Goal: Communication & Community: Answer question/provide support

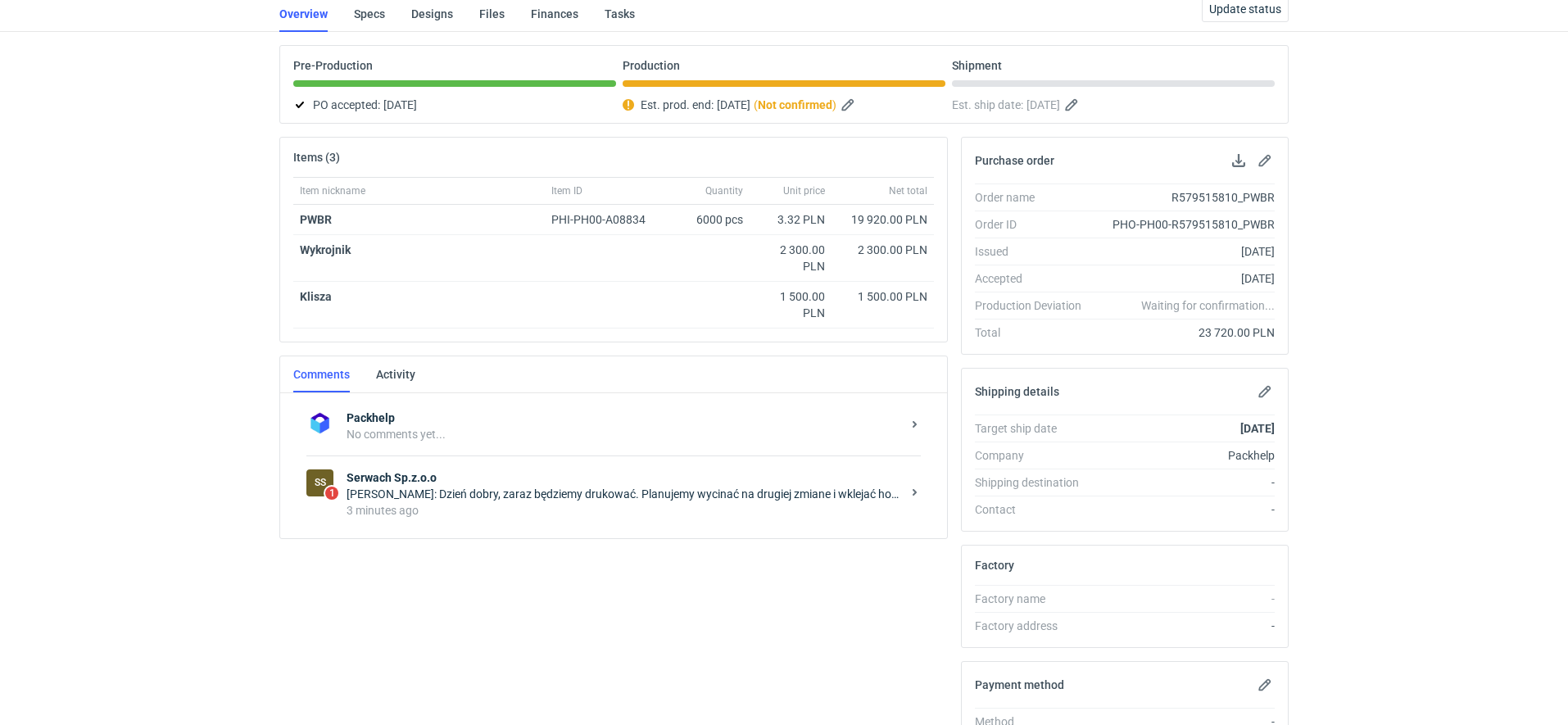
scroll to position [119, 0]
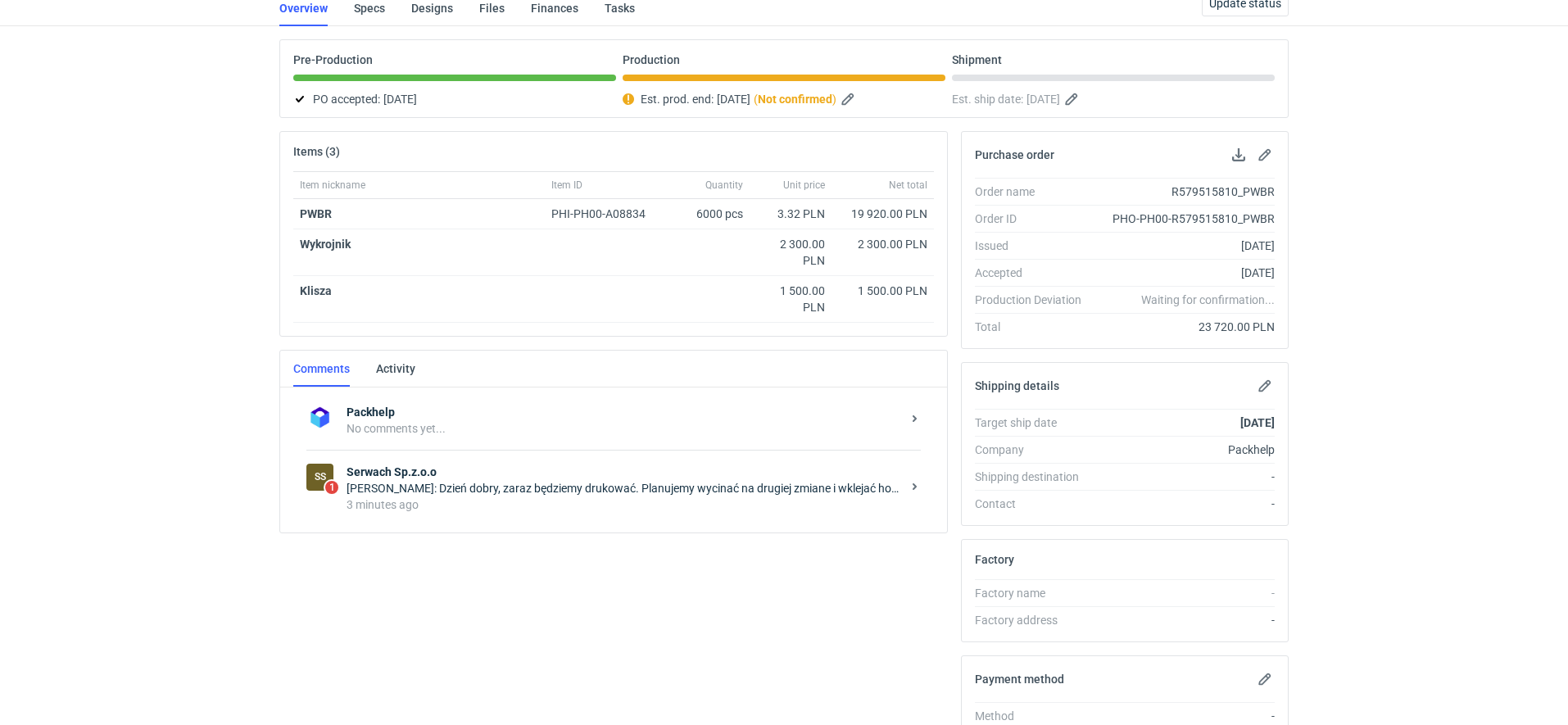
click at [516, 476] on div "Serwach Sp.z.o.o [PERSON_NAME]: Dzień dobry, zaraz będziemy drukować. Planujemy…" at bounding box center [627, 489] width 561 height 49
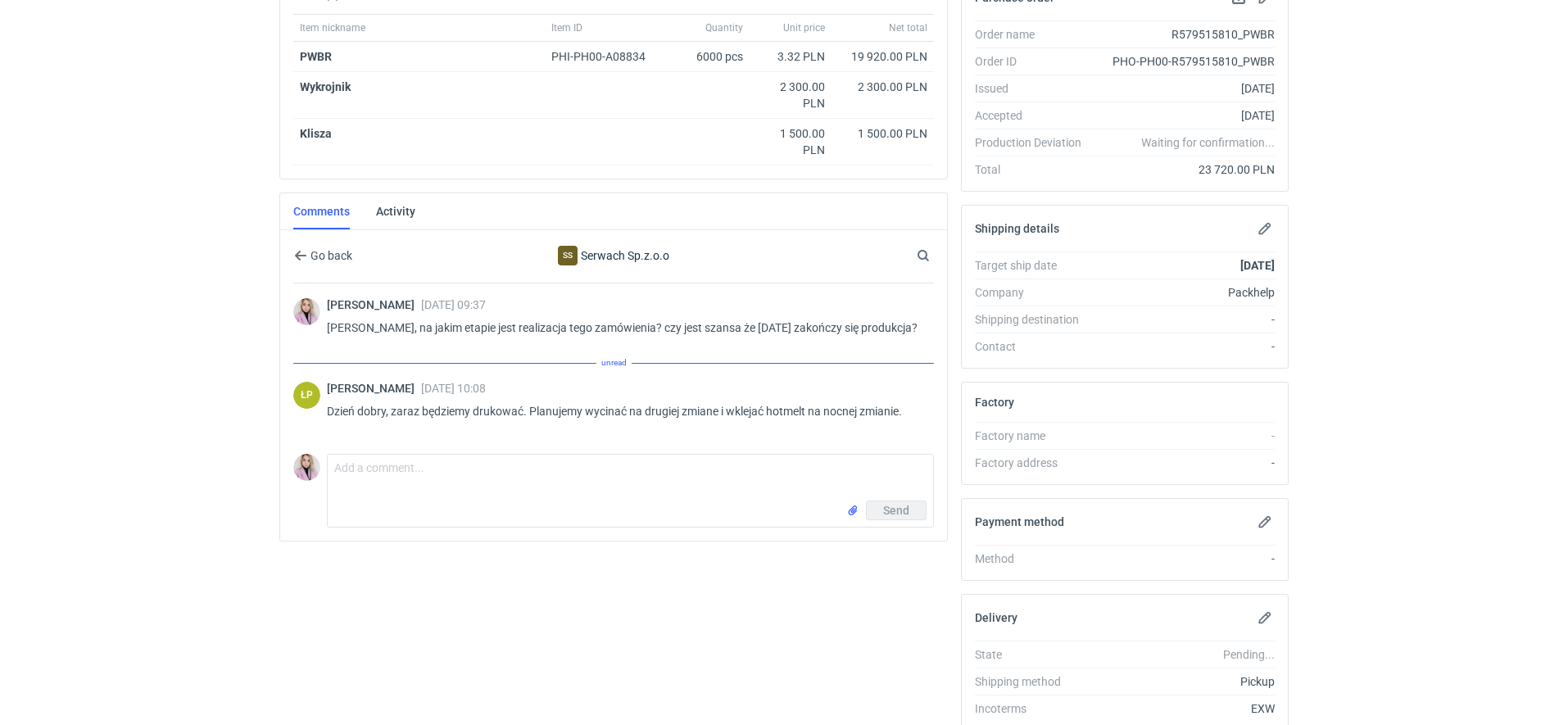
scroll to position [306, 0]
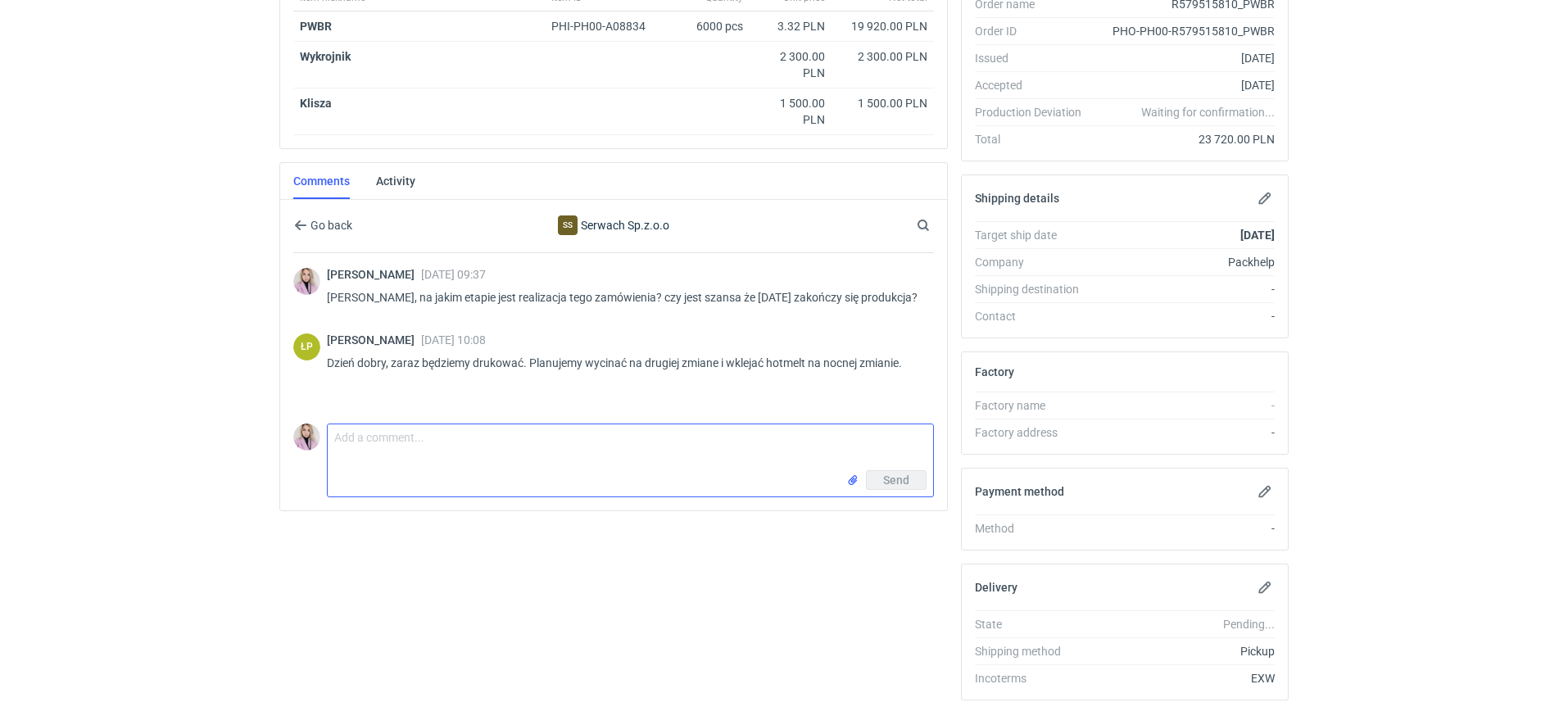
click at [445, 451] on textarea "Comment message" at bounding box center [629, 447] width 605 height 46
type textarea "c"
type textarea "czyli zgłoszenie [DATE] zgodnie z podanym terminem? mamy zapytanie od klienta o…"
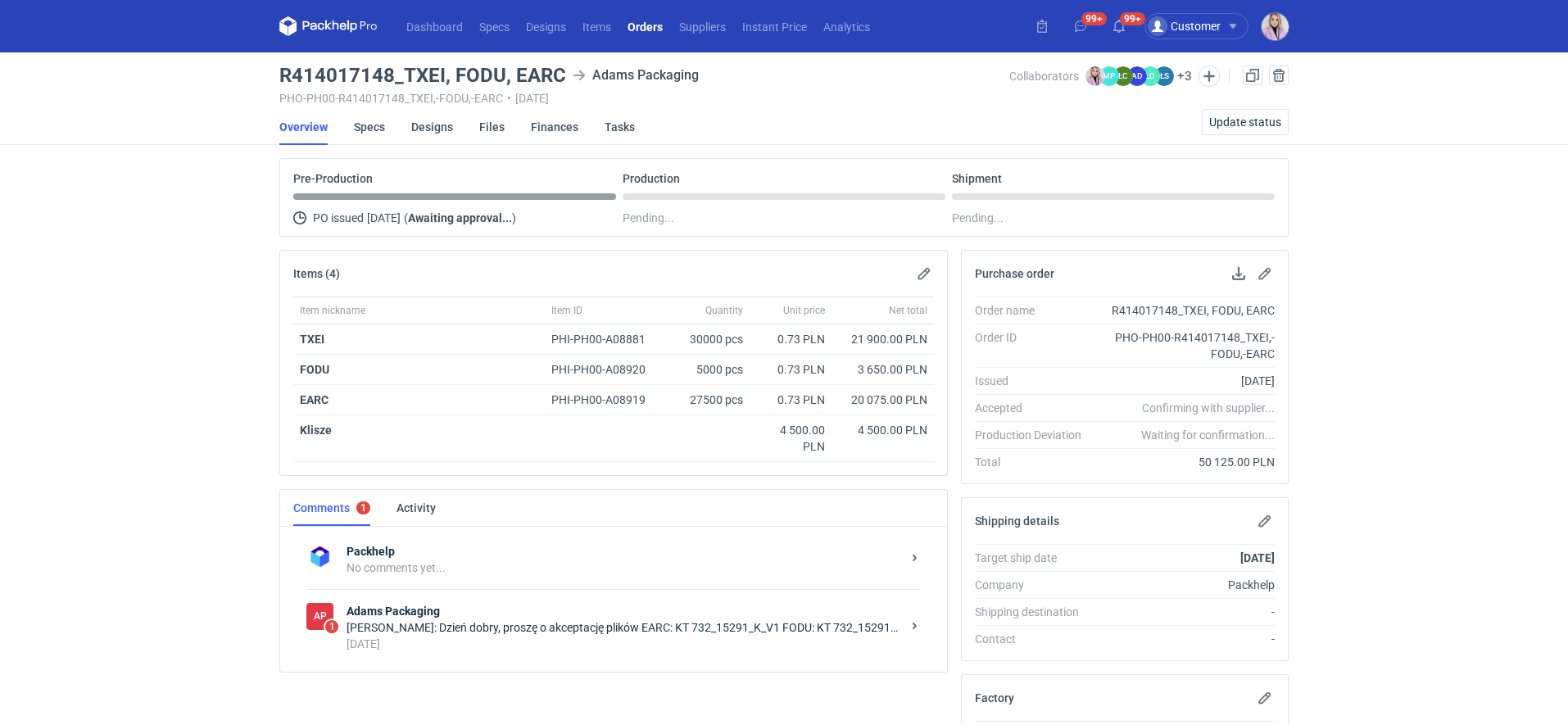
click at [620, 619] on div "[PERSON_NAME]: Dzień dobry, proszę o akceptację plików EARC: KT 732_15291_K_V1 …" at bounding box center [623, 627] width 554 height 17
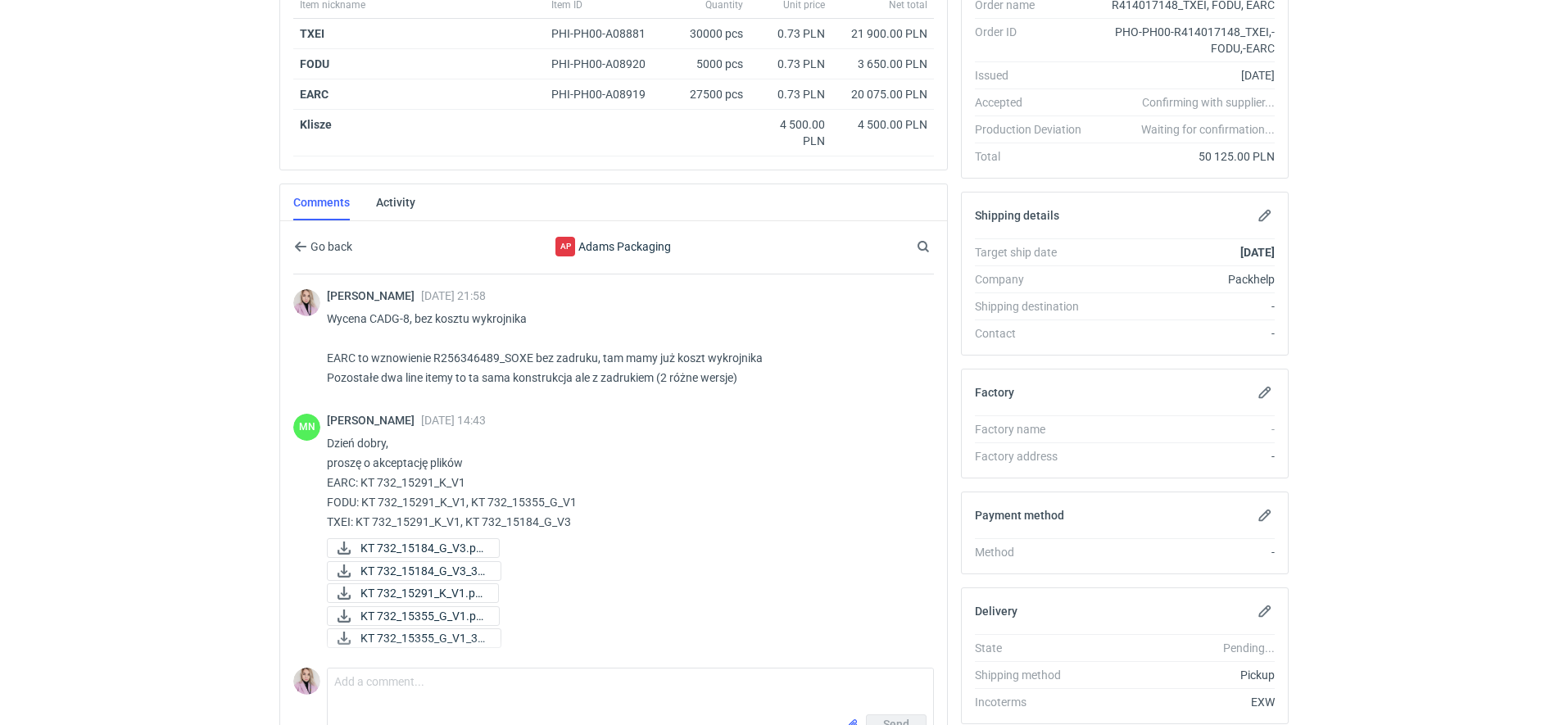
scroll to position [310, 0]
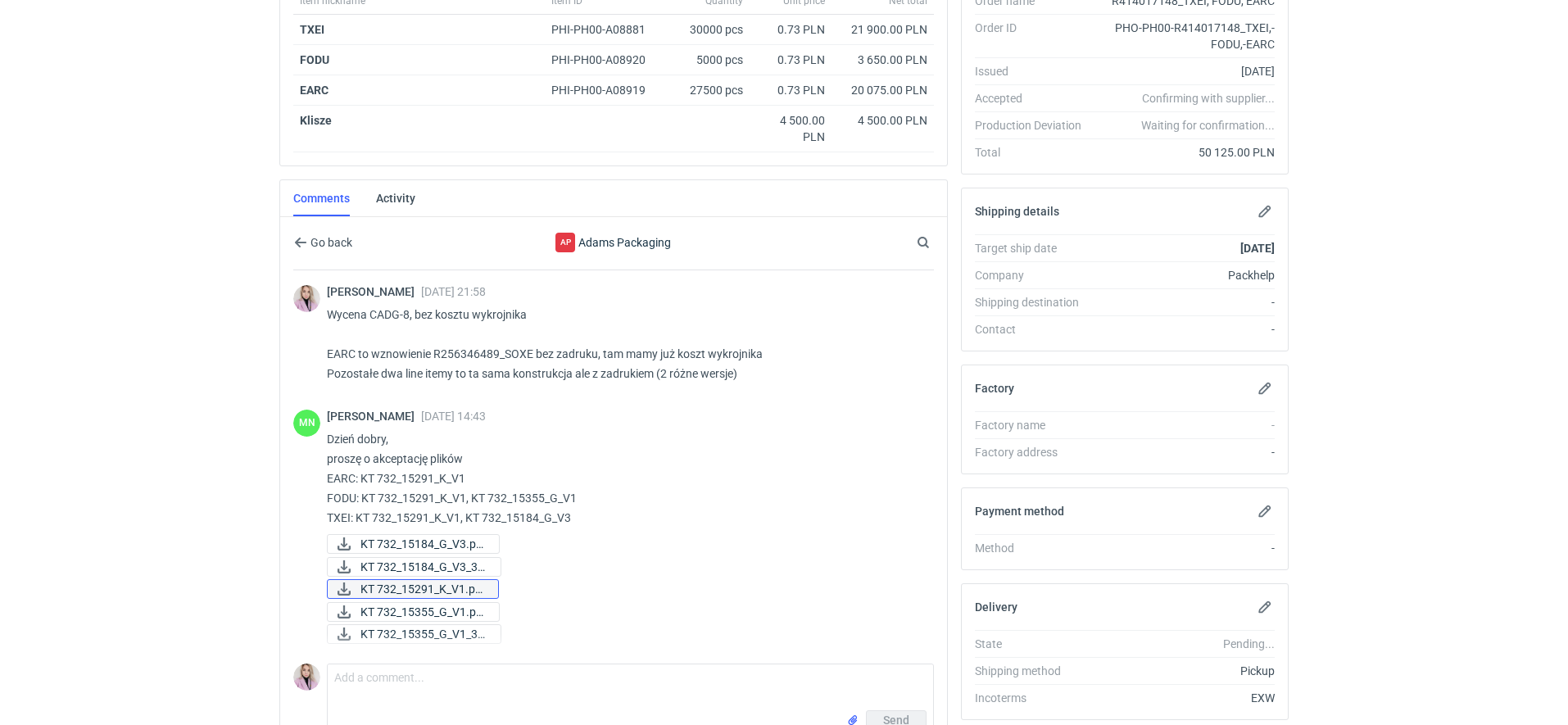
click at [439, 583] on span "KT 732_15291_K_V1.pd..." at bounding box center [423, 588] width 124 height 18
click at [432, 606] on span "KT 732_15355_G_V1.pd..." at bounding box center [423, 612] width 125 height 18
click at [418, 630] on span "KT 732_15355_G_V1_3D..." at bounding box center [424, 634] width 127 height 18
click at [411, 535] on span "KT 732_15184_G_V3.pd..." at bounding box center [423, 544] width 125 height 18
click at [397, 563] on span "KT 732_15184_G_V3_3D..." at bounding box center [424, 567] width 127 height 18
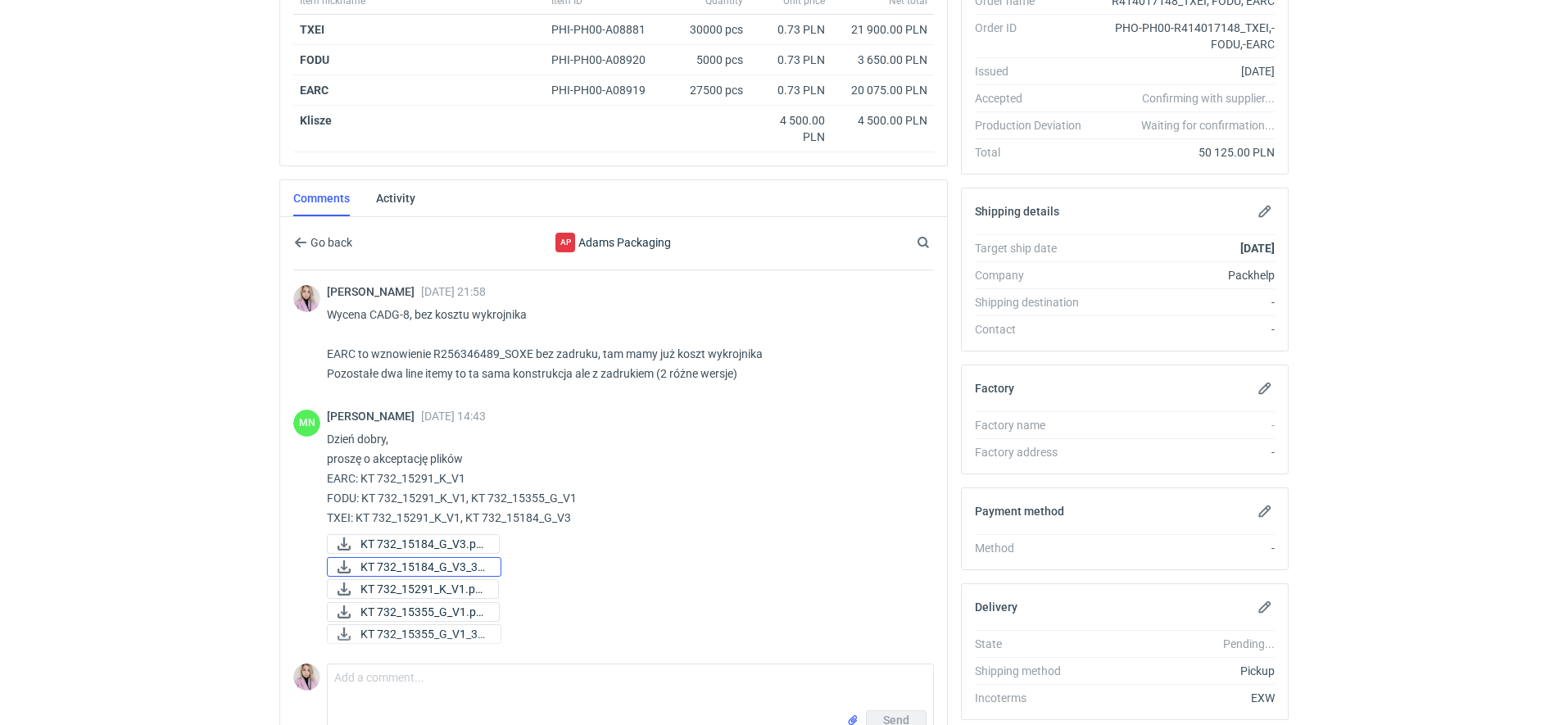
scroll to position [396, 0]
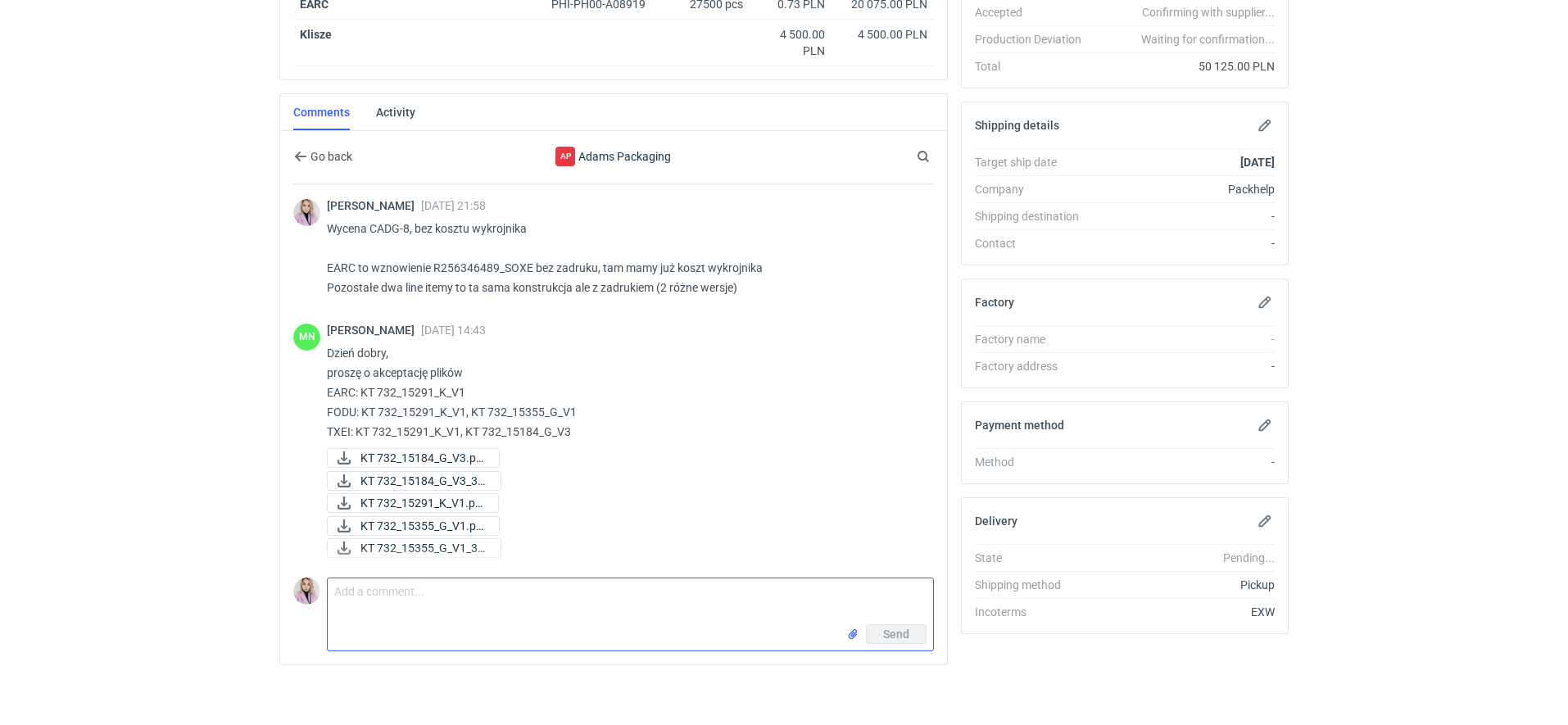
click at [431, 616] on textarea "Comment message" at bounding box center [629, 602] width 605 height 46
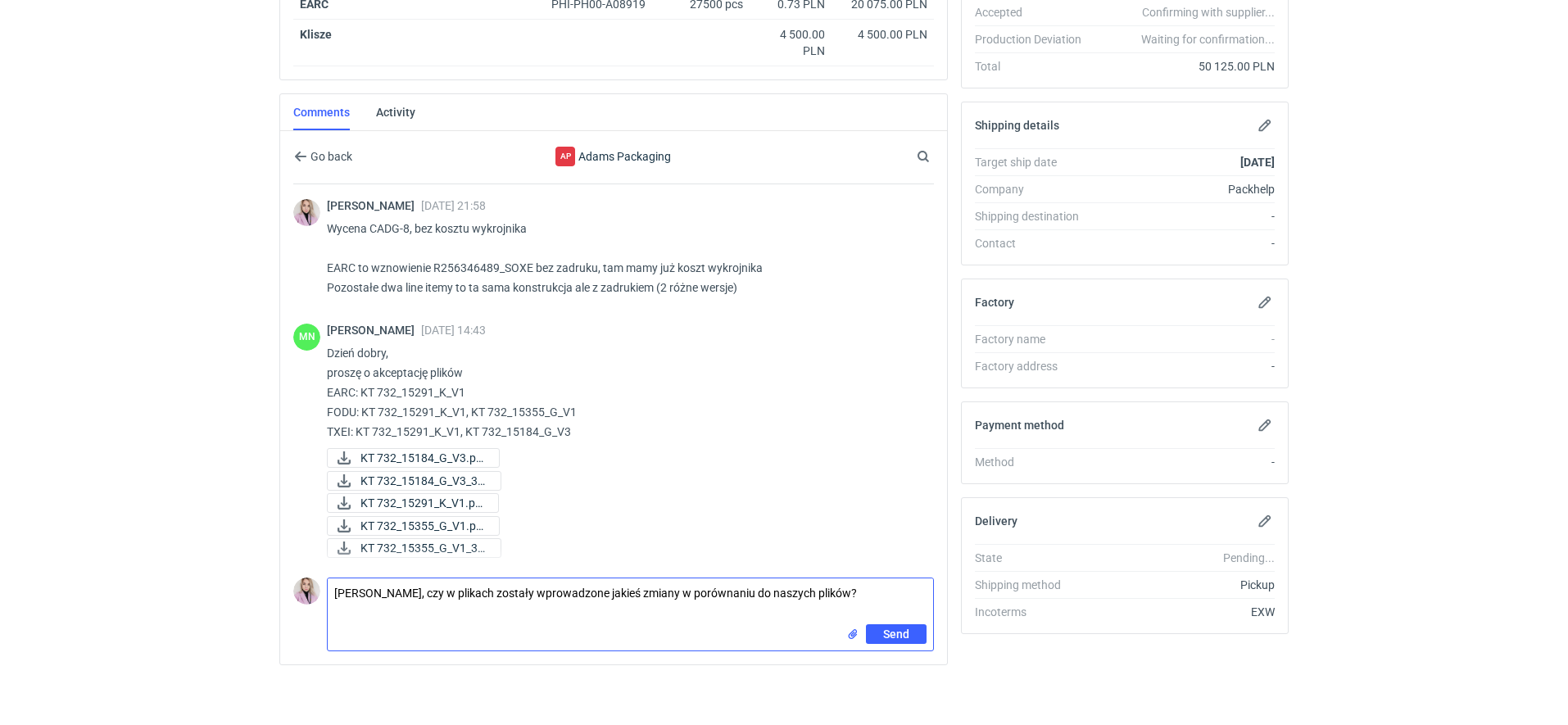
click at [454, 589] on textarea "[PERSON_NAME], czy w plikach zostały wprowadzone jakieś zmiany w porównaniu do …" at bounding box center [629, 602] width 605 height 46
click at [928, 587] on textarea "[PERSON_NAME], czy w przesłanych plikach zostały wprowadzone jakieś zmiany w po…" at bounding box center [629, 602] width 605 height 46
click at [372, 601] on textarea "[PERSON_NAME], czy w przesłanych plikach zostały wprowadzone jakieś zmiany w po…" at bounding box center [629, 602] width 605 height 46
drag, startPoint x: 390, startPoint y: 606, endPoint x: 354, endPoint y: 606, distance: 36.0
click at [354, 606] on textarea "[PERSON_NAME], czy w przesłanych plikach zostały wprowadzone jakieś zmiany w po…" at bounding box center [629, 602] width 605 height 46
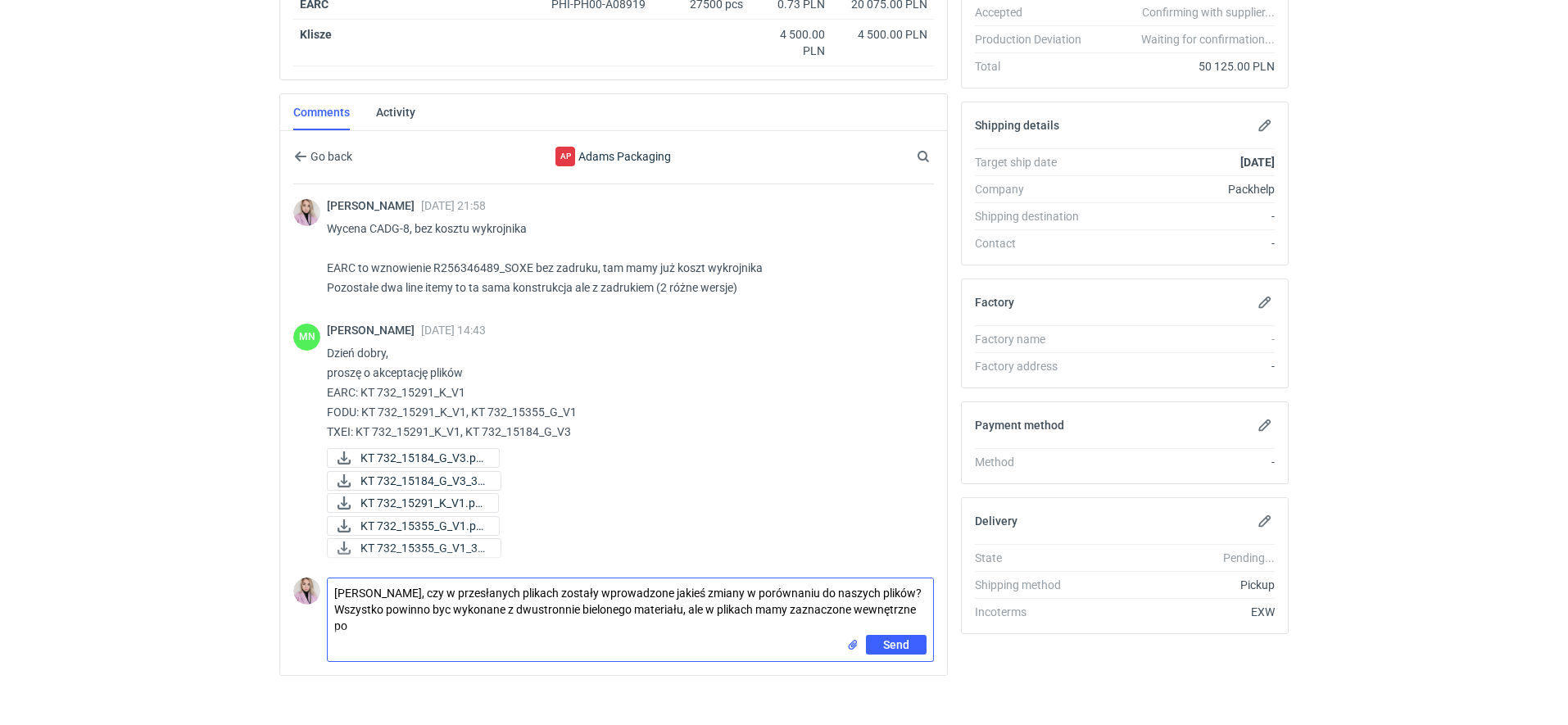
scroll to position [0, 0]
click at [455, 603] on textarea "[PERSON_NAME], czy w przesłanych plikach zostały wprowadzone jakieś zmiany w po…" at bounding box center [629, 607] width 605 height 57
type textarea "[PERSON_NAME], czy w przesłanych plikach zostały wprowadzone jakieś zmiany w po…"
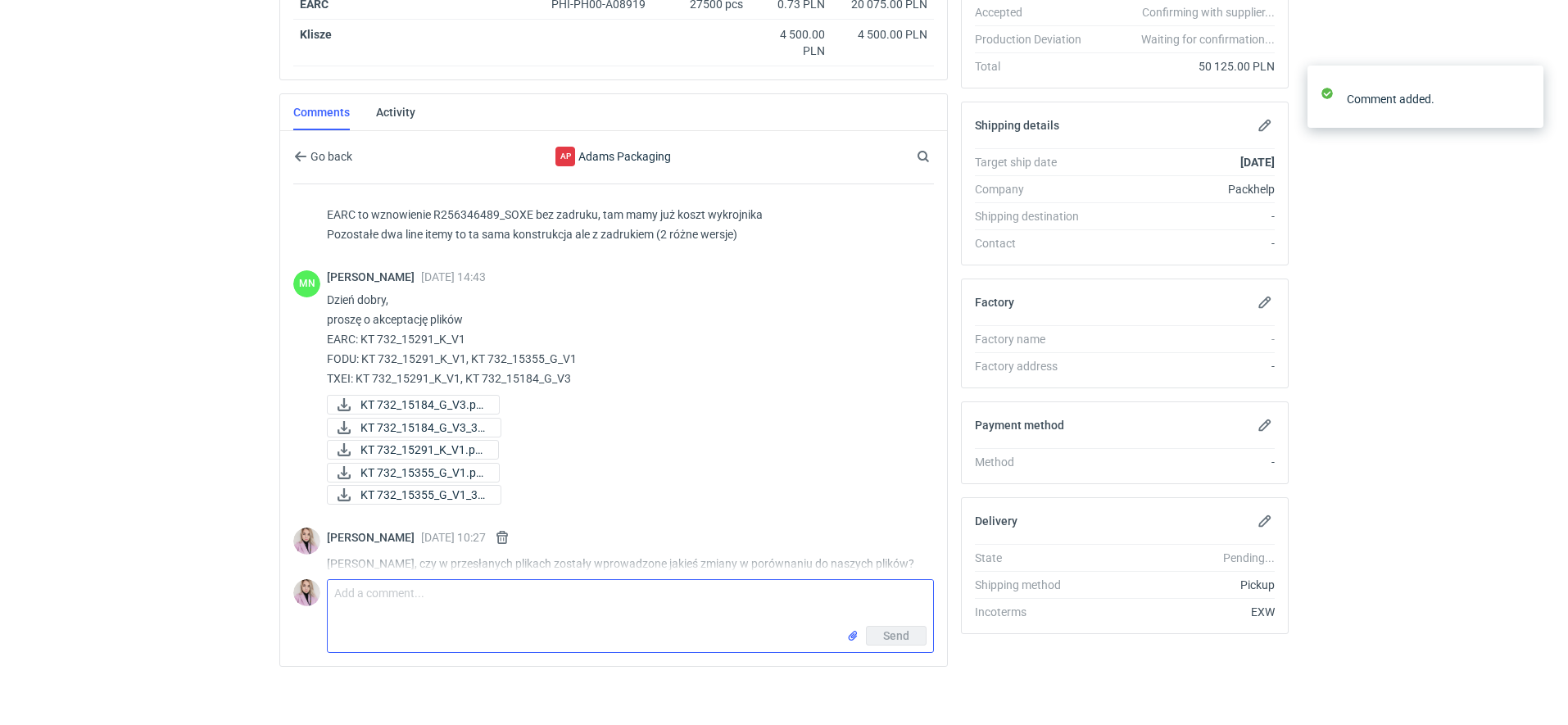
scroll to position [109, 0]
